Goal: Information Seeking & Learning: Find specific page/section

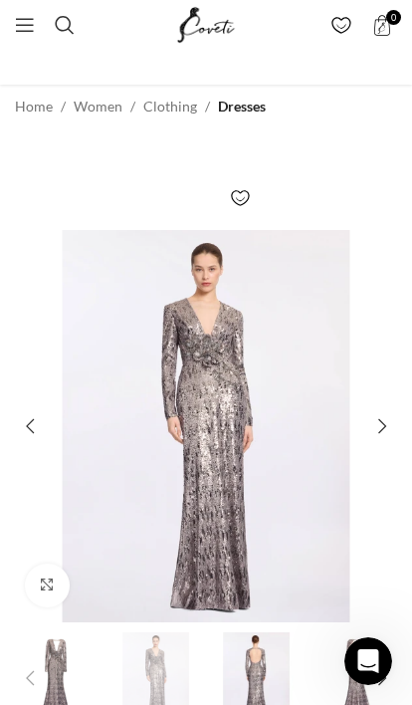
scroll to position [0, 605]
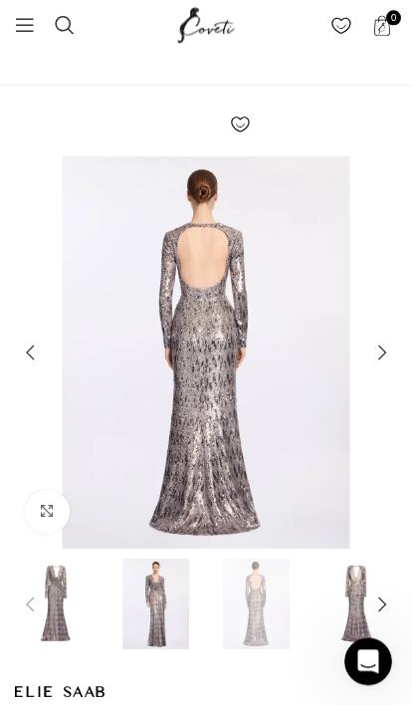
click at [230, 439] on img "3 / 5" at bounding box center [206, 352] width 392 height 392
click at [16, 15] on span "Open mobile menu" at bounding box center [25, 25] width 20 height 20
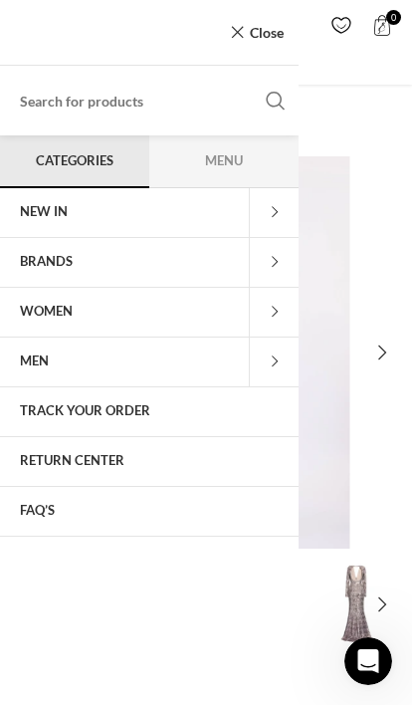
scroll to position [0, 908]
click at [285, 88] on button "Search" at bounding box center [276, 101] width 46 height 70
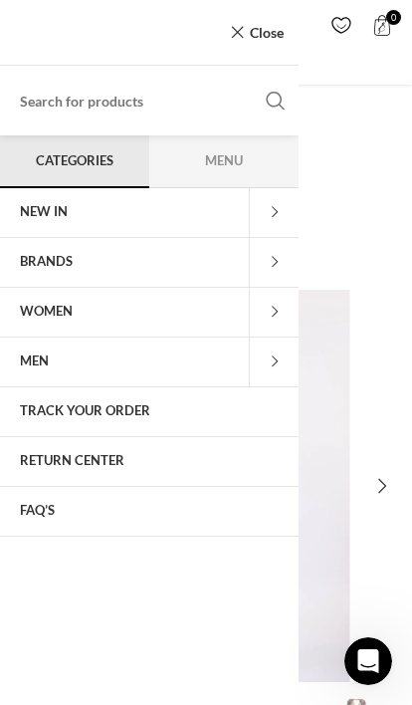
click at [166, 80] on input "Search" at bounding box center [149, 101] width 299 height 70
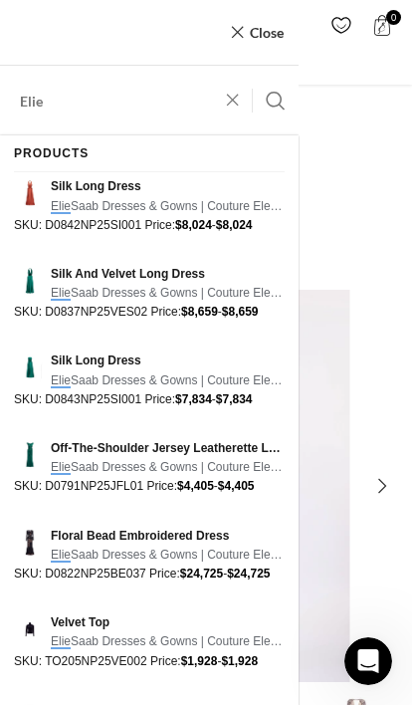
scroll to position [0, 1210]
type input "[PERSON_NAME]"
click at [276, 101] on button "Search" at bounding box center [276, 101] width 46 height 70
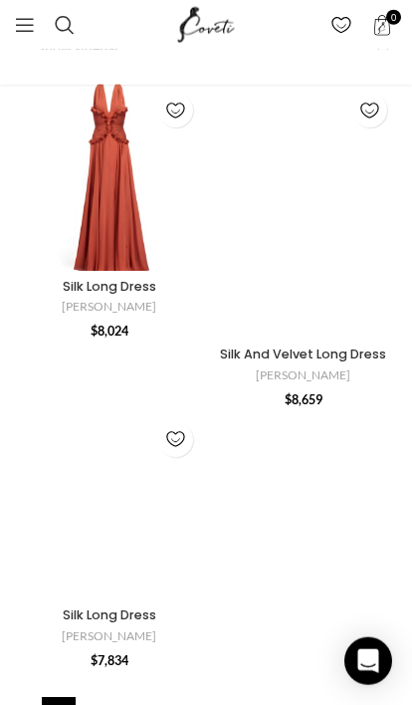
scroll to position [5397, 0]
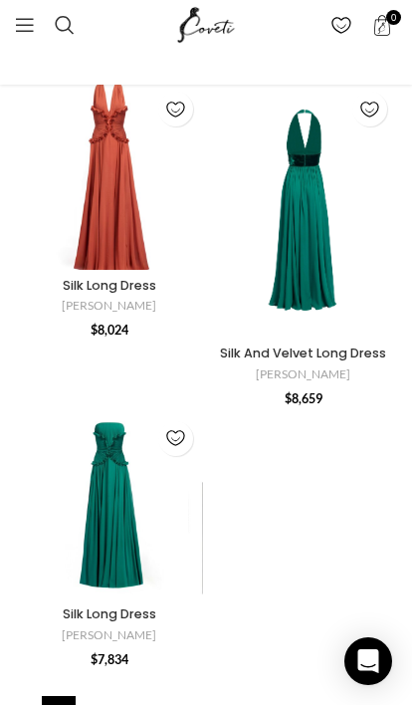
click at [24, 15] on span "Open mobile menu" at bounding box center [25, 25] width 20 height 20
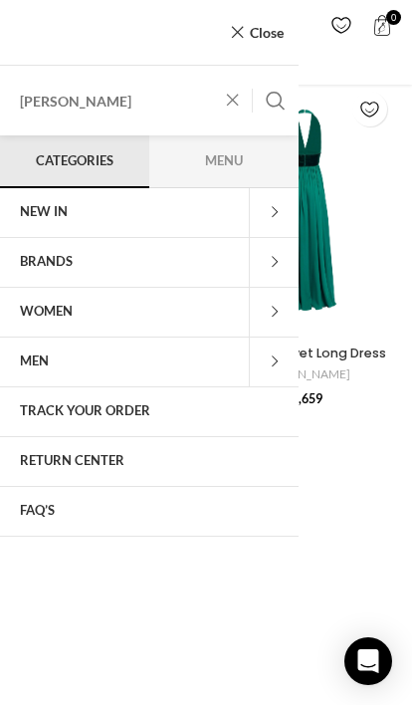
click at [399, 27] on link "0 items $ 0" at bounding box center [381, 25] width 41 height 40
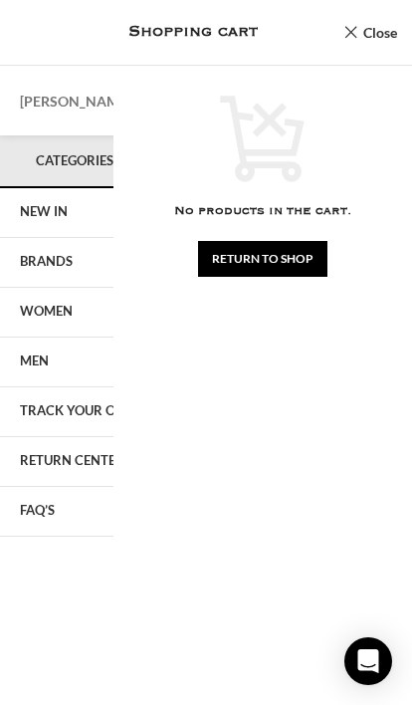
click at [375, 31] on link "Close" at bounding box center [370, 32] width 54 height 25
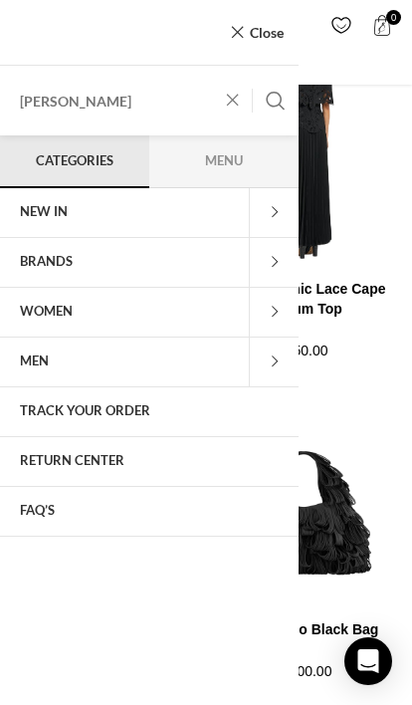
scroll to position [3918, 0]
